Goal: Task Accomplishment & Management: Complete application form

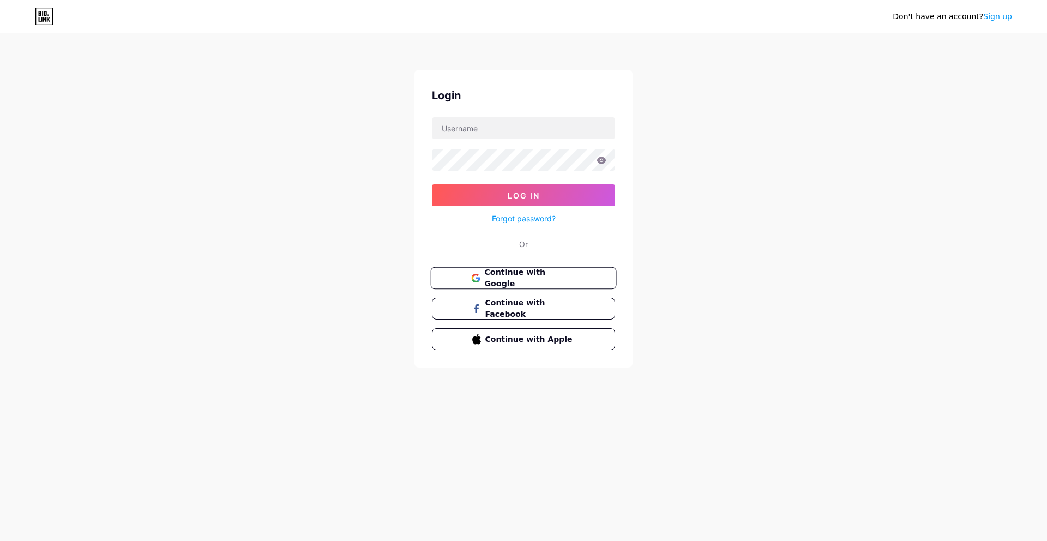
click at [539, 277] on span "Continue with Google" at bounding box center [529, 278] width 91 height 23
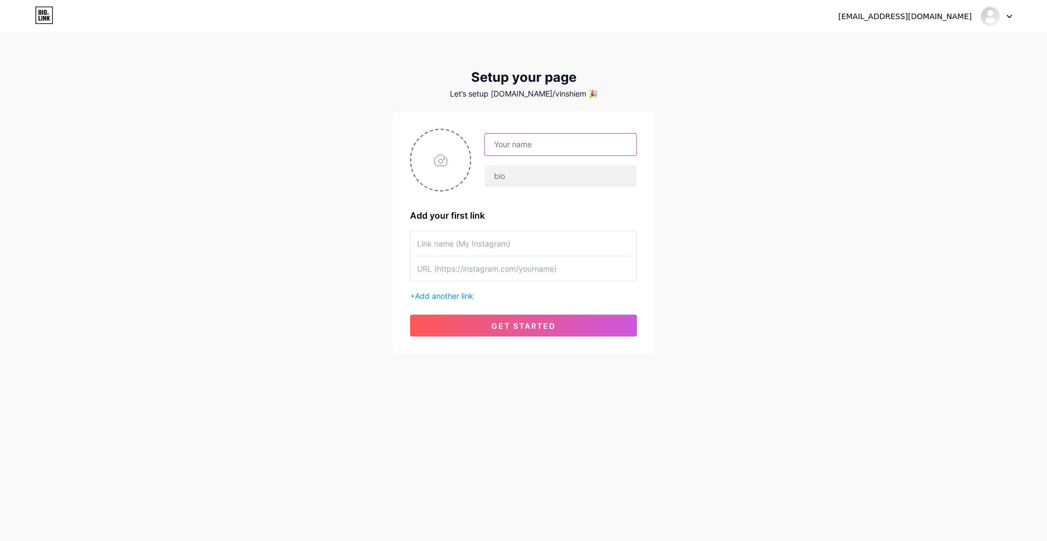
click at [527, 149] on input "text" at bounding box center [561, 145] width 152 height 22
click at [717, 183] on div "[EMAIL_ADDRESS][DOMAIN_NAME] Dashboard Logout Setup your page Let’s setup [DOMA…" at bounding box center [523, 194] width 1047 height 389
click at [451, 248] on input "text" at bounding box center [523, 243] width 213 height 25
click at [448, 296] on span "Add another link" at bounding box center [444, 295] width 58 height 9
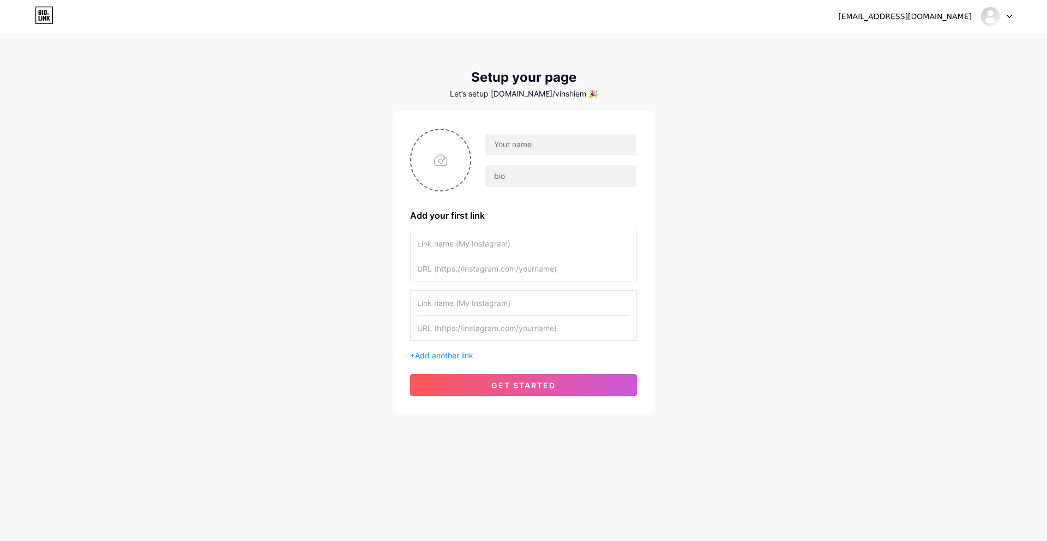
click at [452, 304] on input "text" at bounding box center [523, 303] width 213 height 25
click at [644, 298] on div "Add your first link + Add another link get started" at bounding box center [524, 262] width 262 height 302
click at [551, 320] on input "text" at bounding box center [523, 328] width 213 height 25
click at [589, 143] on input "text" at bounding box center [561, 145] width 152 height 22
click at [505, 173] on input "text" at bounding box center [561, 176] width 152 height 22
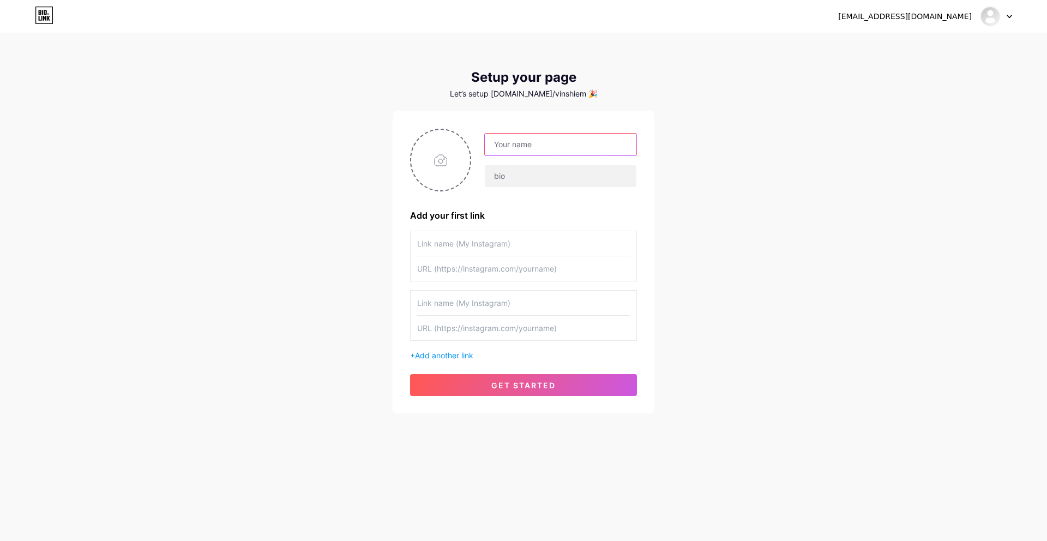
click at [542, 143] on input "text" at bounding box center [561, 145] width 152 height 22
click at [516, 182] on input "text" at bounding box center [561, 176] width 152 height 22
